Goal: Task Accomplishment & Management: Manage account settings

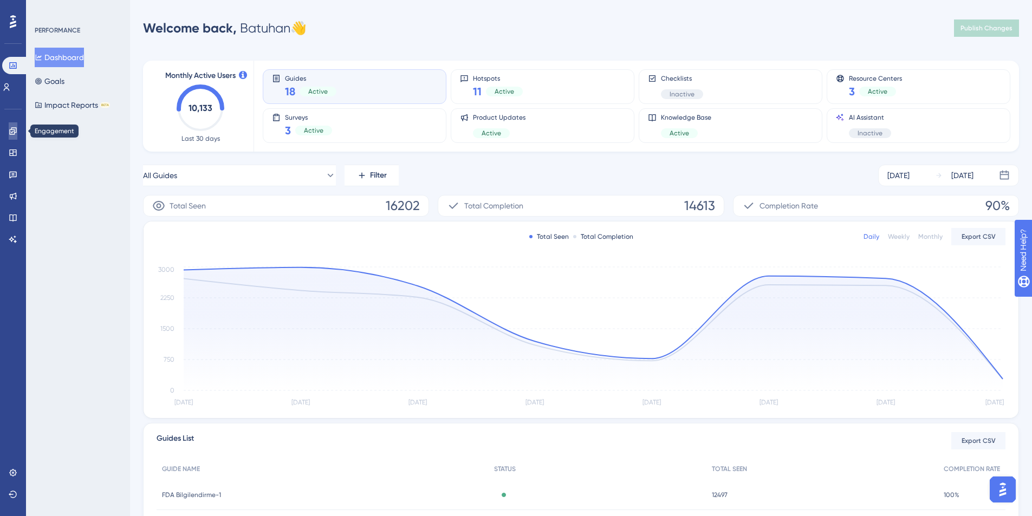
click at [13, 129] on icon at bounding box center [12, 130] width 7 height 7
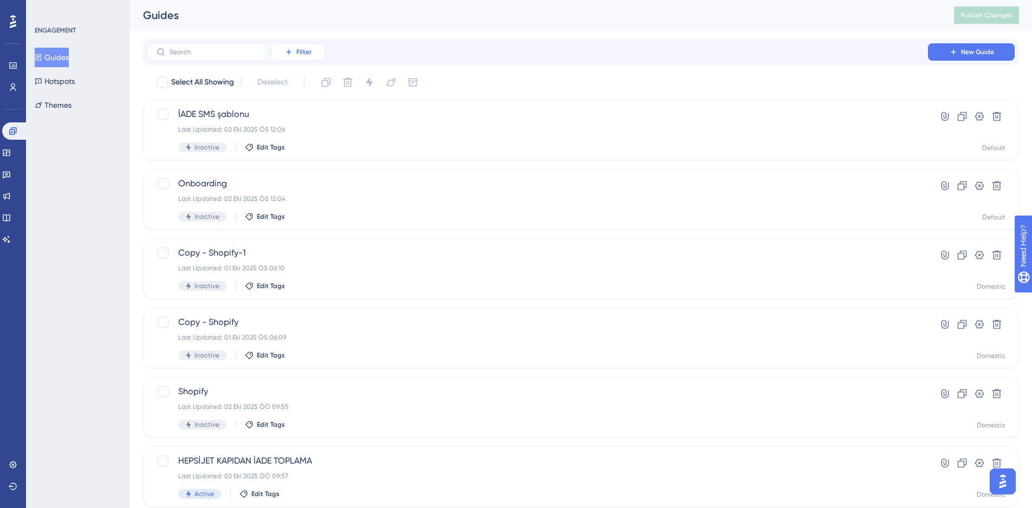
click at [314, 56] on button "Filter" at bounding box center [298, 51] width 54 height 17
click at [304, 124] on span "Containers" at bounding box center [305, 126] width 38 height 13
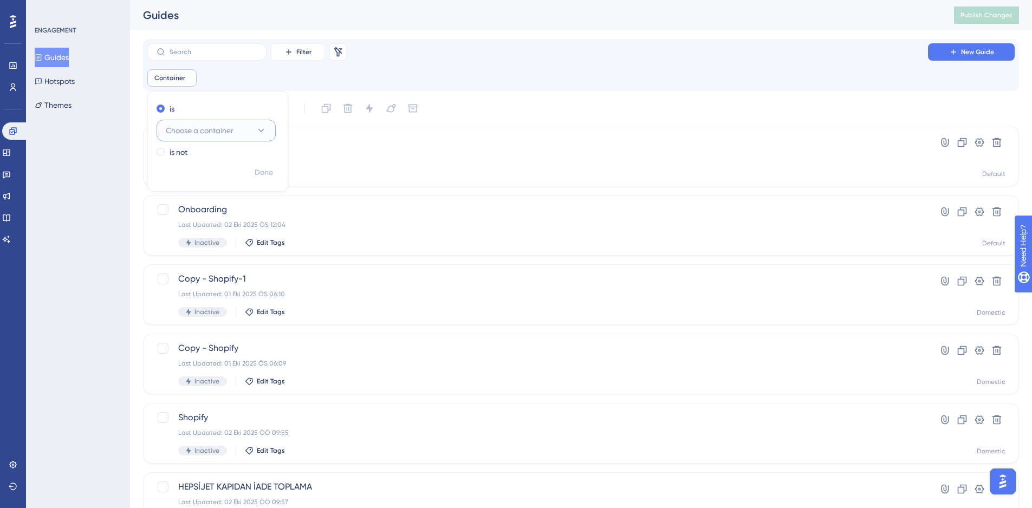
click at [232, 136] on span "Choose a container" at bounding box center [200, 130] width 68 height 13
click at [211, 188] on div "Domestic Domestic" at bounding box center [216, 197] width 88 height 22
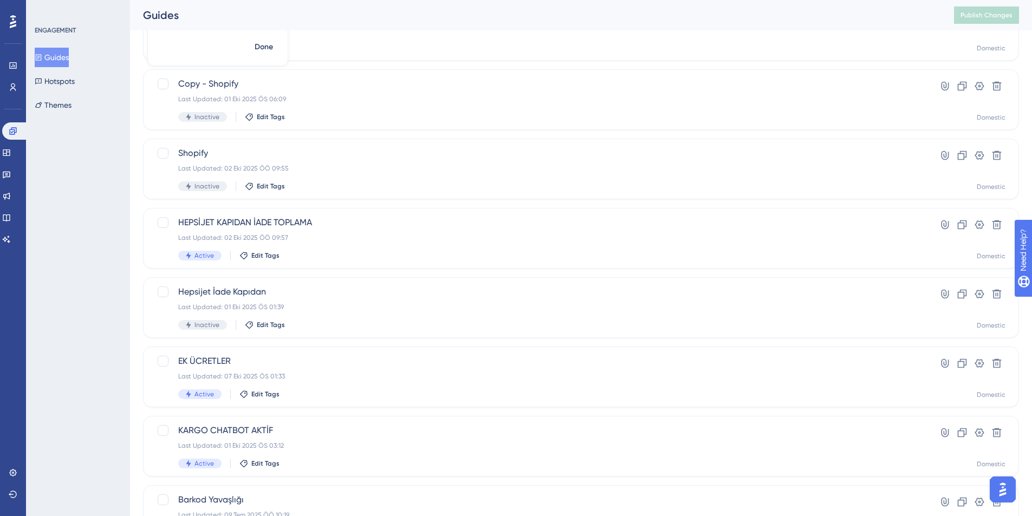
scroll to position [139, 0]
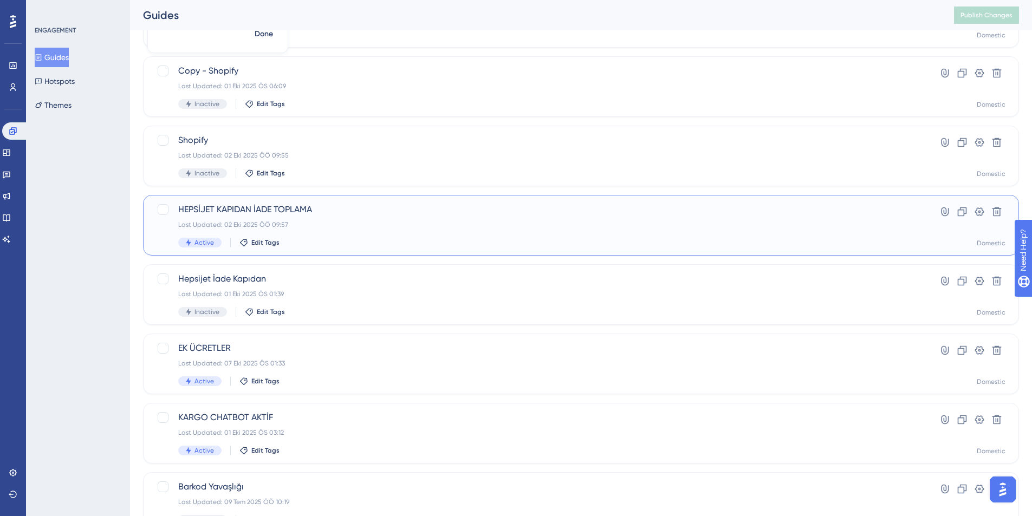
click at [407, 222] on div "Last Updated: 02 Eki 2025 ÖÖ 09:57" at bounding box center [537, 224] width 719 height 9
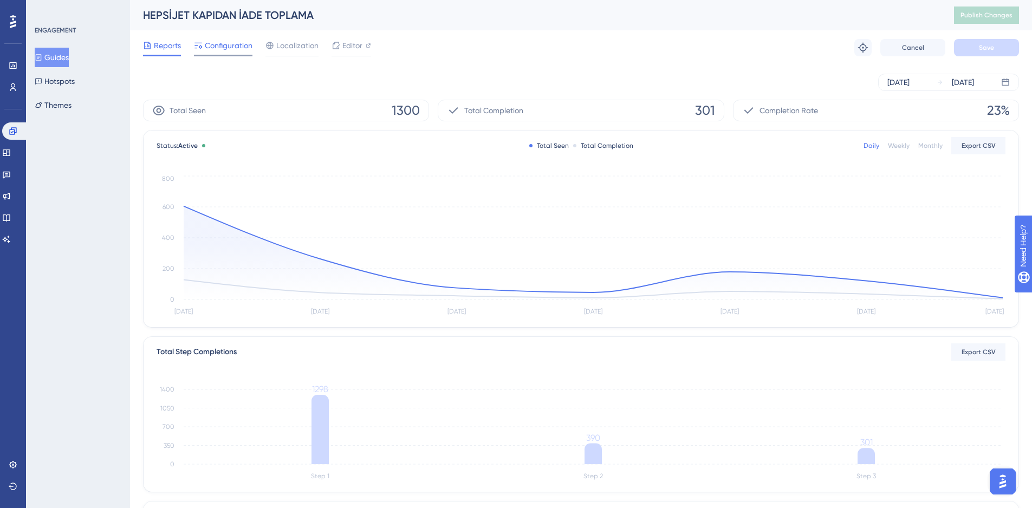
click at [222, 54] on div "Configuration" at bounding box center [223, 47] width 58 height 17
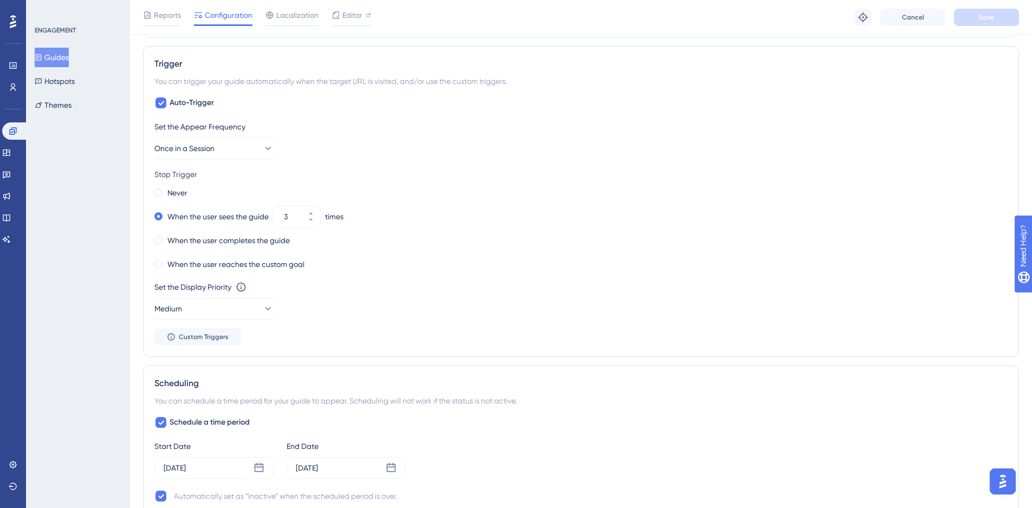
scroll to position [320, 8]
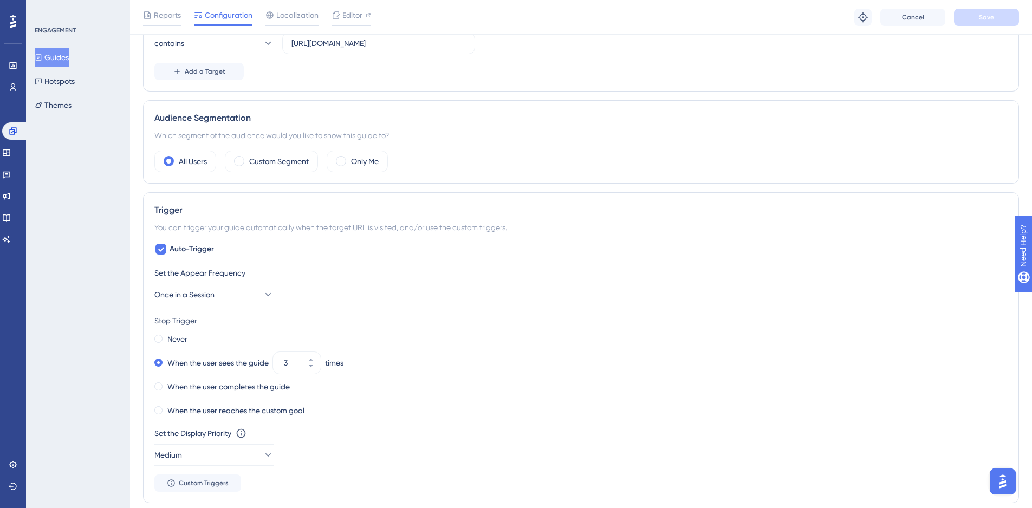
click at [66, 48] on button "Guides" at bounding box center [52, 57] width 34 height 19
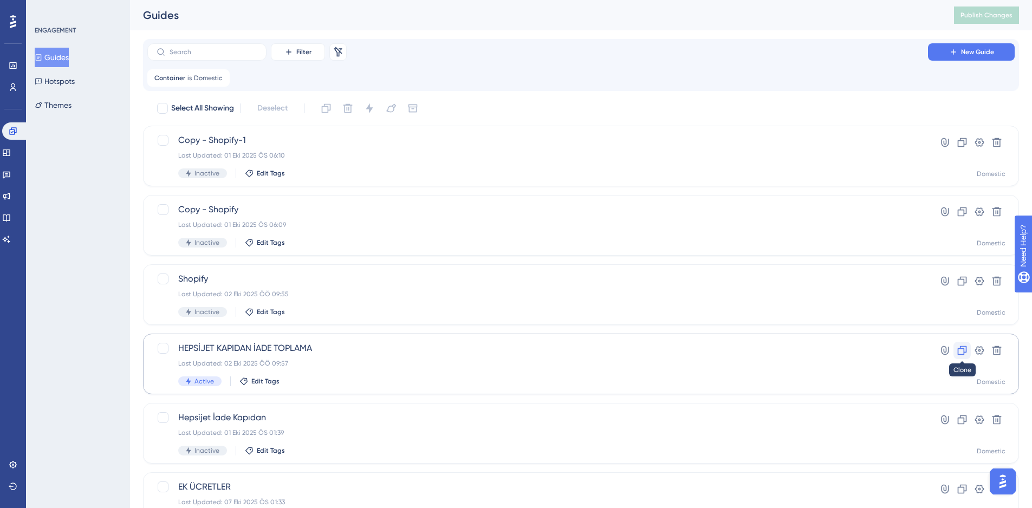
click at [963, 349] on icon at bounding box center [962, 350] width 9 height 9
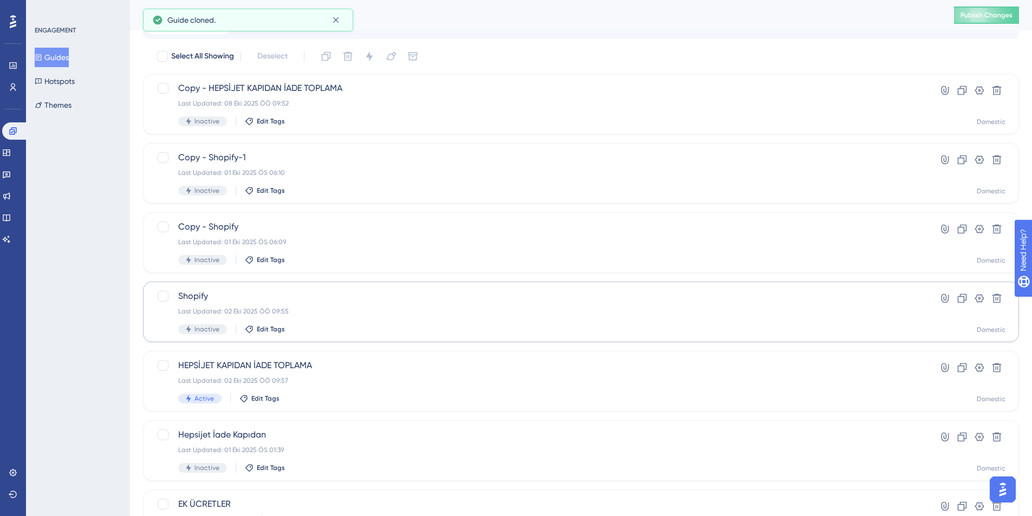
scroll to position [53, 0]
click at [370, 389] on div "HEPSİJET KAPIDAN İADE TOPLAMA Last Updated: 02 Eki 2025 ÖÖ 09:57 Active Edit Ta…" at bounding box center [537, 381] width 719 height 44
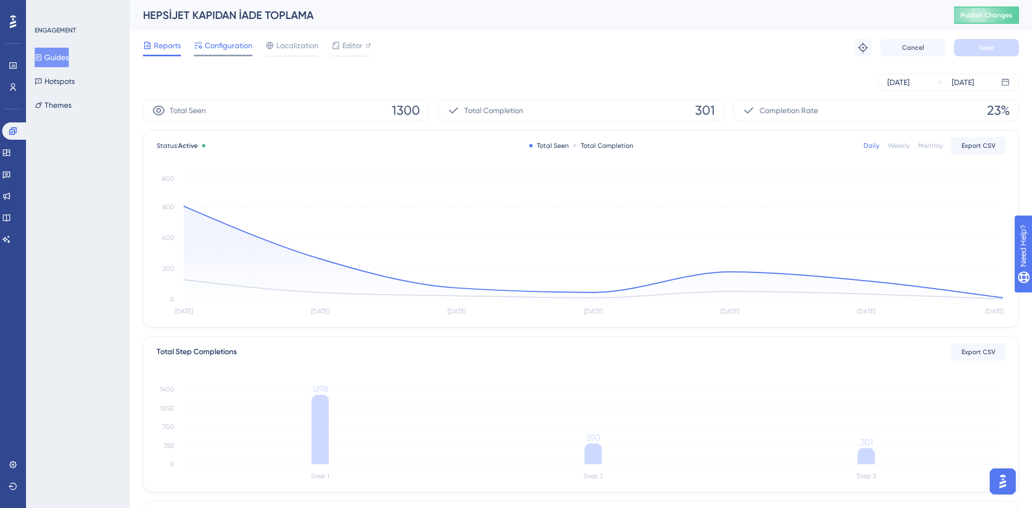
click at [223, 50] on span "Configuration" at bounding box center [229, 45] width 48 height 13
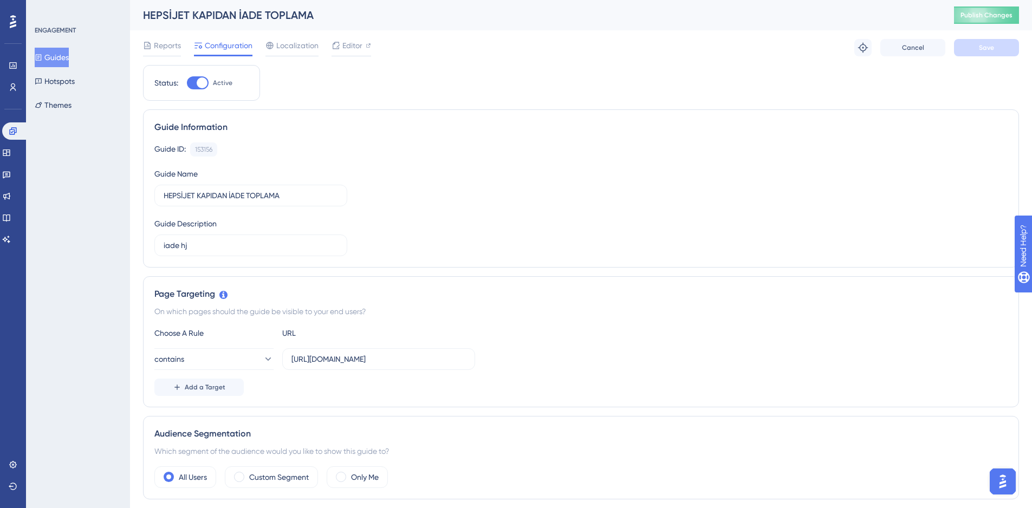
click at [190, 80] on div at bounding box center [198, 82] width 22 height 13
click at [187, 83] on input "Active" at bounding box center [186, 83] width 1 height 1
checkbox input "false"
click at [984, 55] on button "Save" at bounding box center [986, 47] width 65 height 17
click at [983, 13] on button "Publish Changes" at bounding box center [986, 14] width 65 height 17
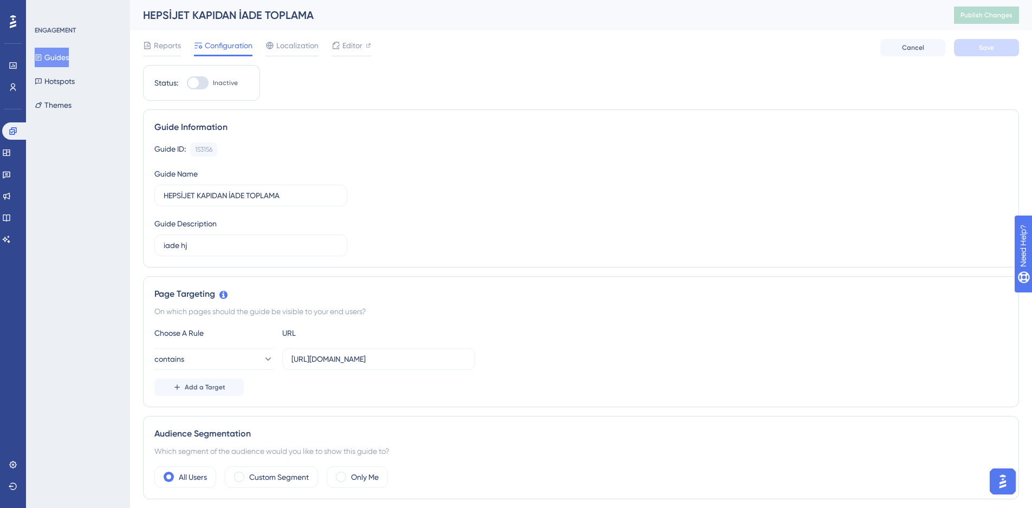
click at [69, 50] on button "Guides" at bounding box center [52, 57] width 34 height 19
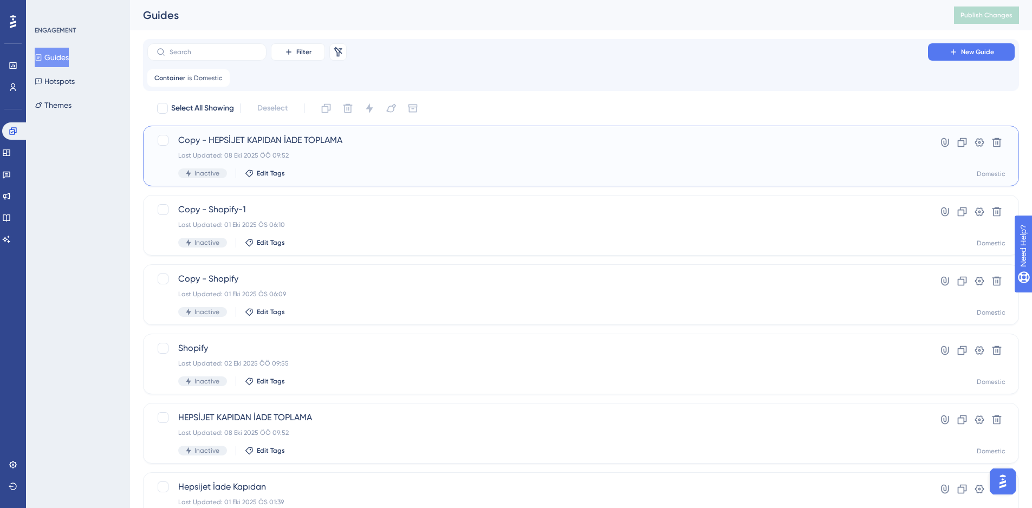
click at [431, 147] on div "Copy - HEPSİJET KAPIDAN İADE TOPLAMA Last Updated: 08 Eki 2025 ÖÖ 09:52 Inactiv…" at bounding box center [537, 156] width 719 height 44
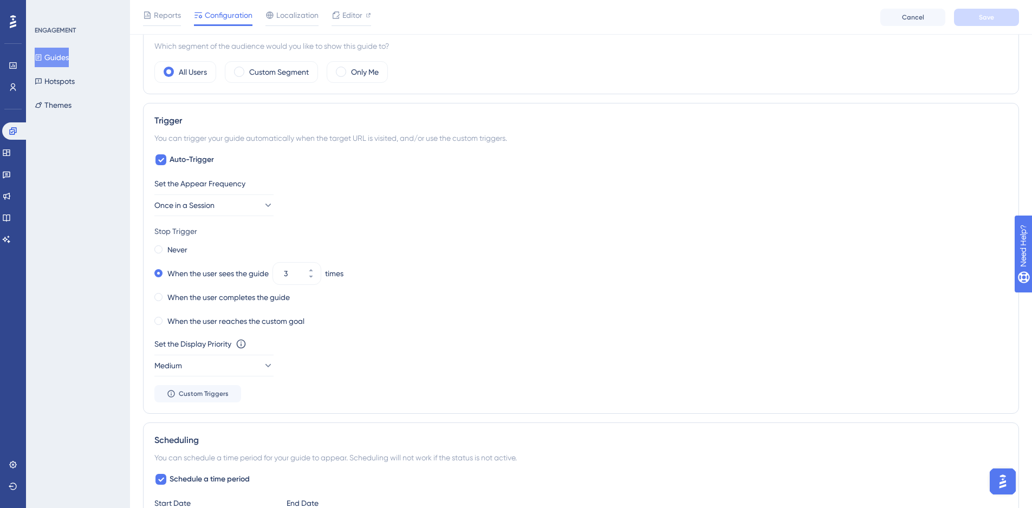
scroll to position [276, 0]
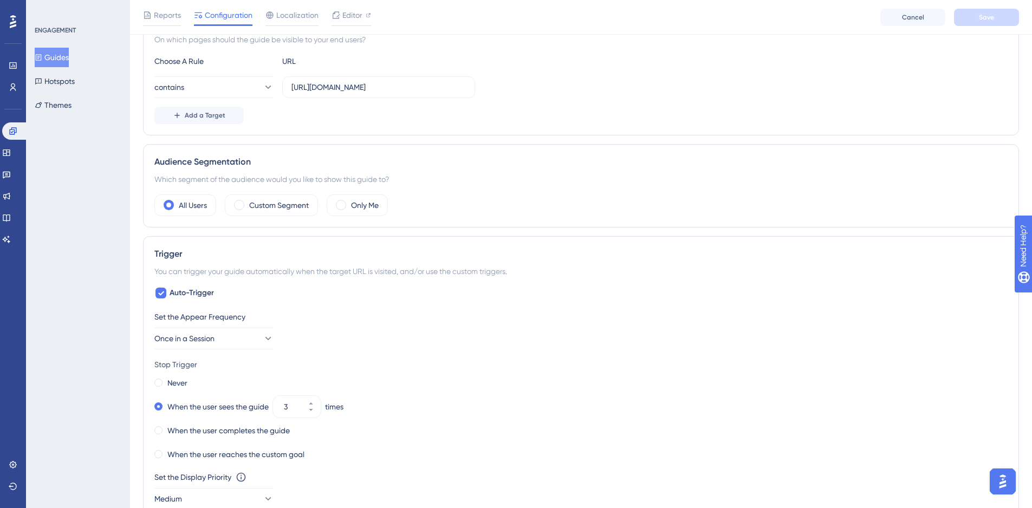
click at [50, 55] on button "Guides" at bounding box center [52, 57] width 34 height 19
